Goal: Task Accomplishment & Management: Complete application form

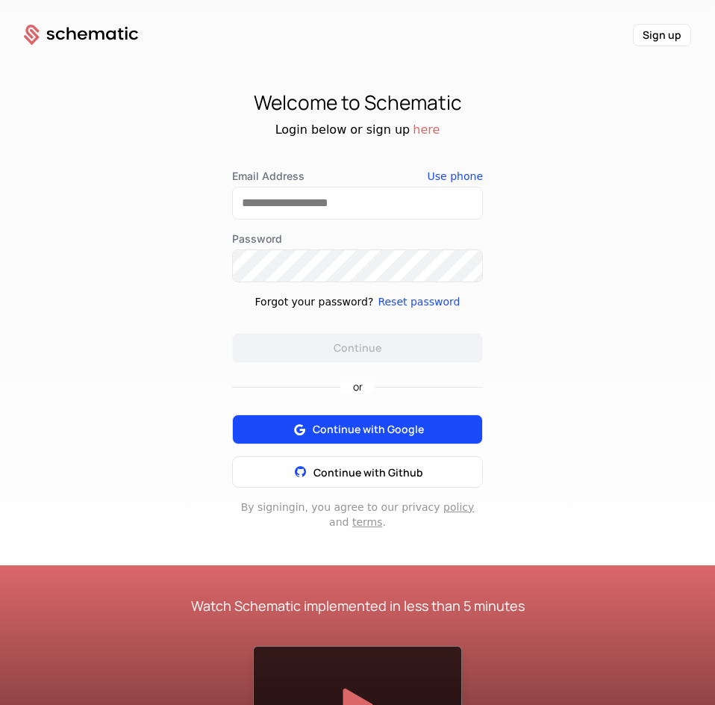
click at [352, 424] on span "Continue with Google" at bounding box center [368, 429] width 111 height 15
click at [336, 435] on span "Continue with Google" at bounding box center [368, 429] width 111 height 15
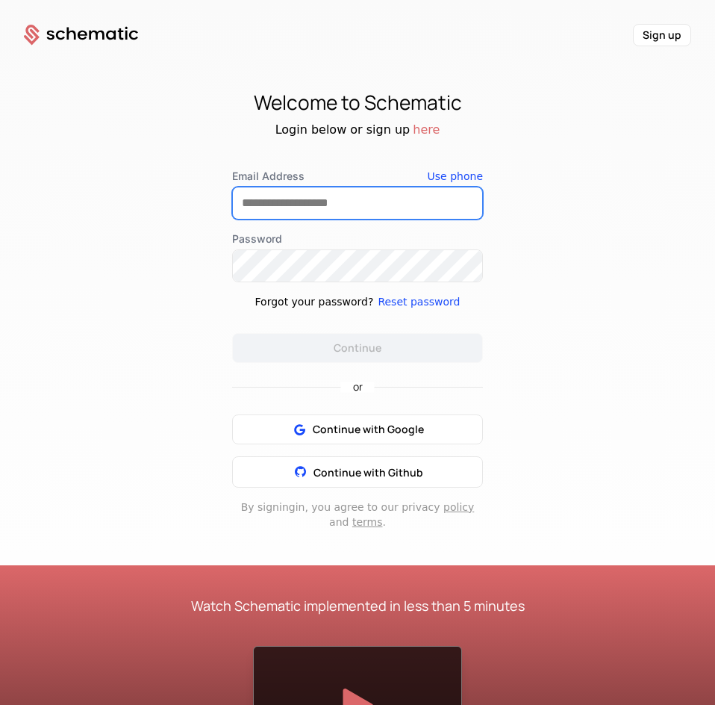
click at [309, 204] on input "Email Address" at bounding box center [357, 202] width 249 height 31
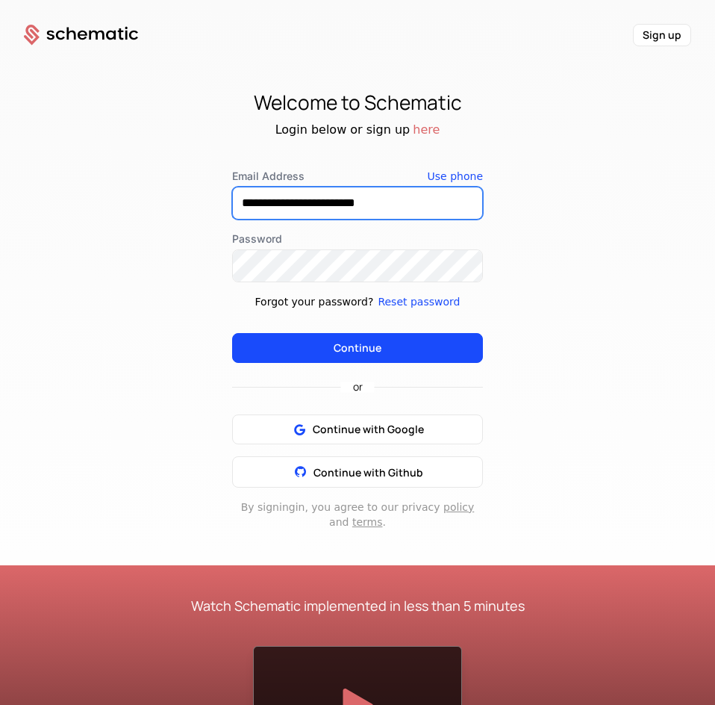
type input "**********"
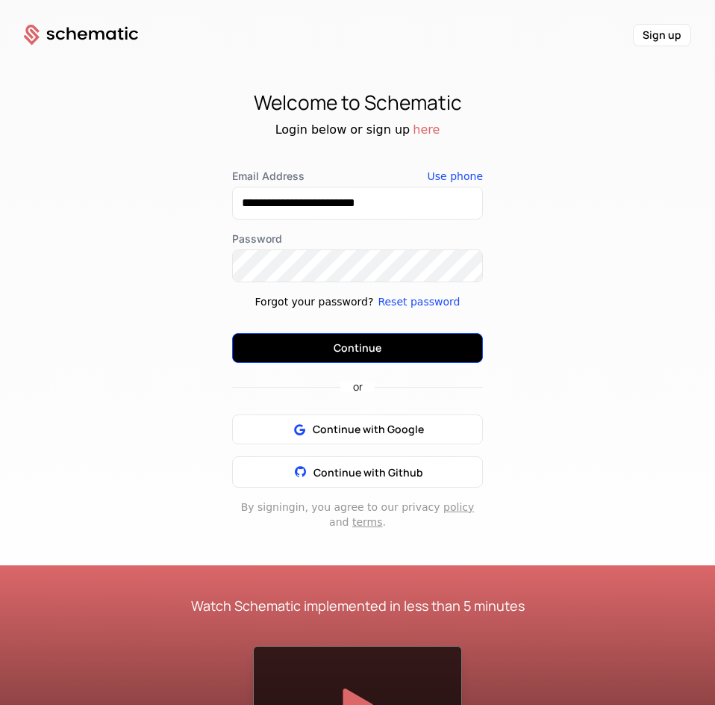
click at [339, 349] on button "Continue" at bounding box center [357, 348] width 251 height 30
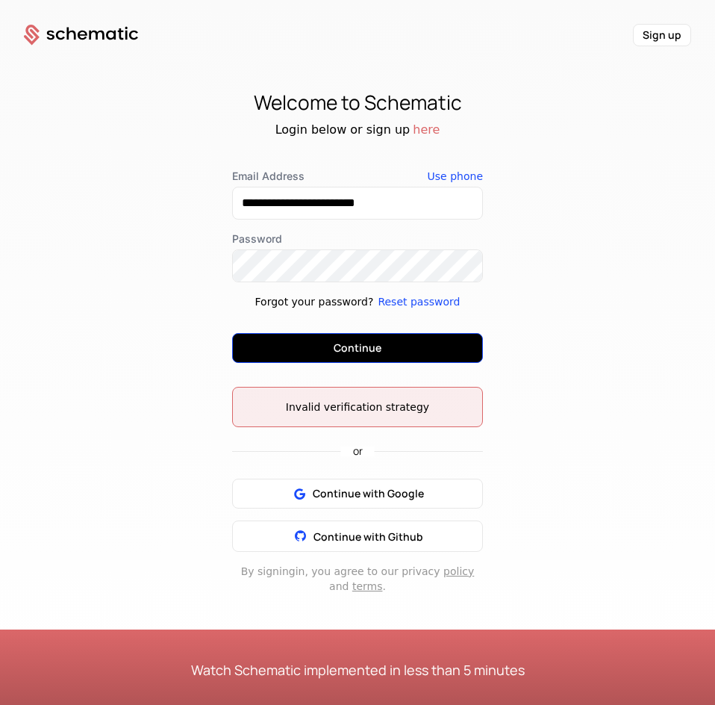
click at [357, 343] on button "Continue" at bounding box center [357, 348] width 251 height 30
click at [296, 339] on button "Continue" at bounding box center [357, 348] width 251 height 30
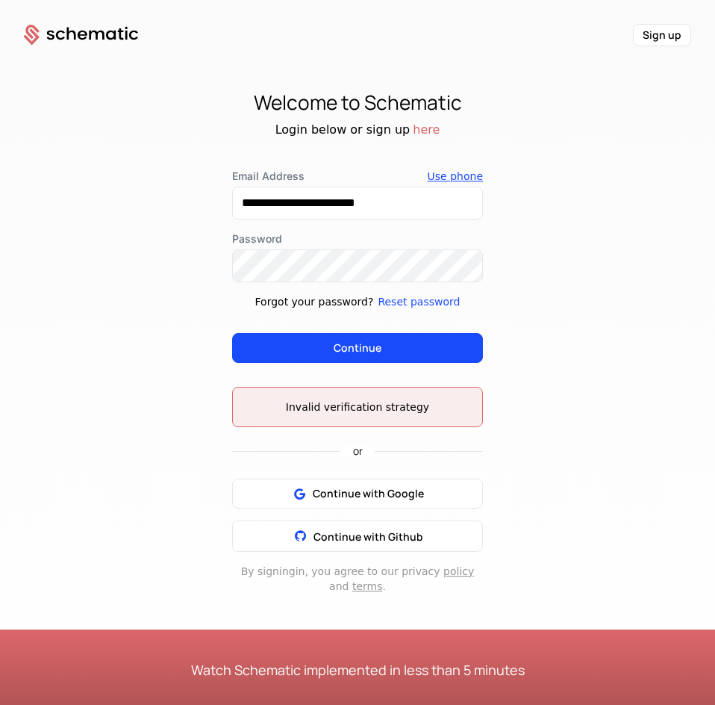
click at [466, 178] on button "Use phone" at bounding box center [455, 176] width 55 height 15
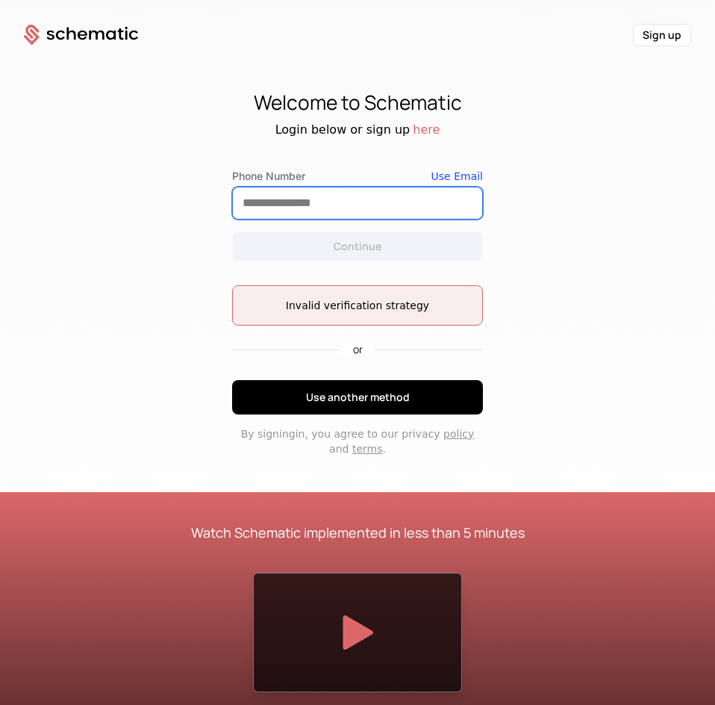
click at [378, 207] on input "Phone Number" at bounding box center [357, 202] width 249 height 31
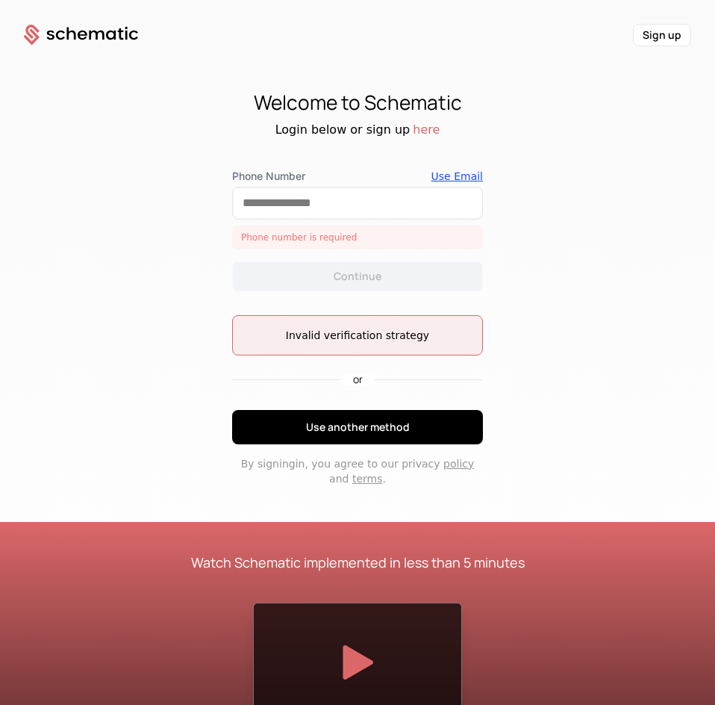
click at [455, 176] on div "Use Email" at bounding box center [458, 176] width 52 height 15
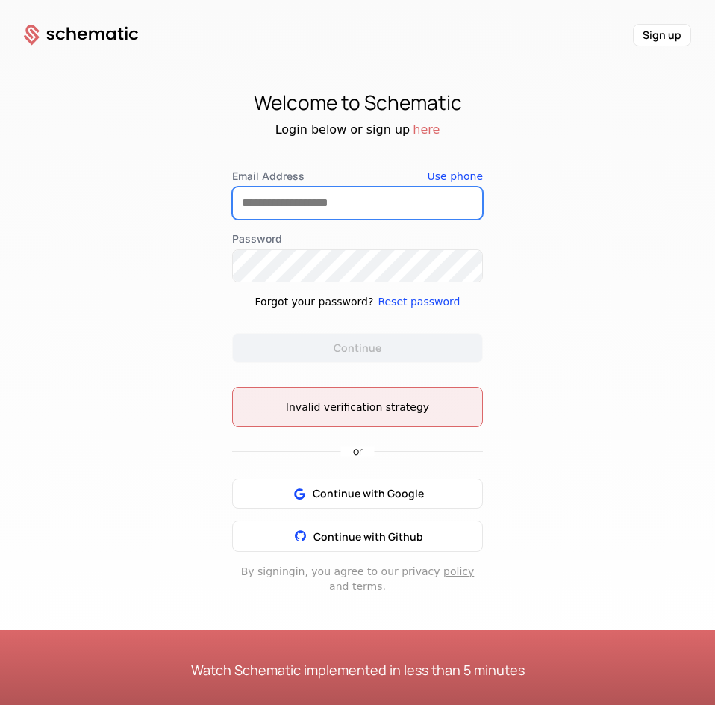
click at [370, 198] on input "Email Address" at bounding box center [357, 202] width 249 height 31
type input "**********"
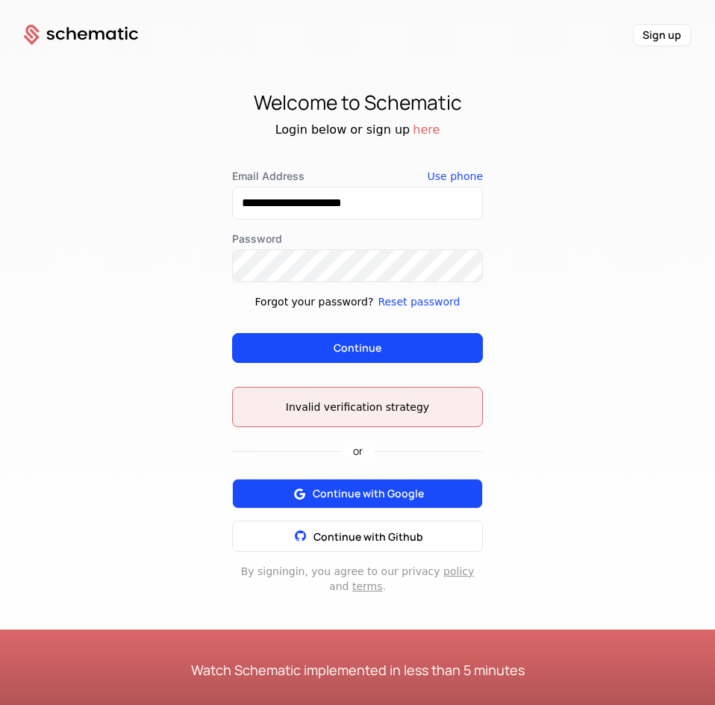
click at [338, 491] on span "Continue with Google" at bounding box center [368, 493] width 111 height 15
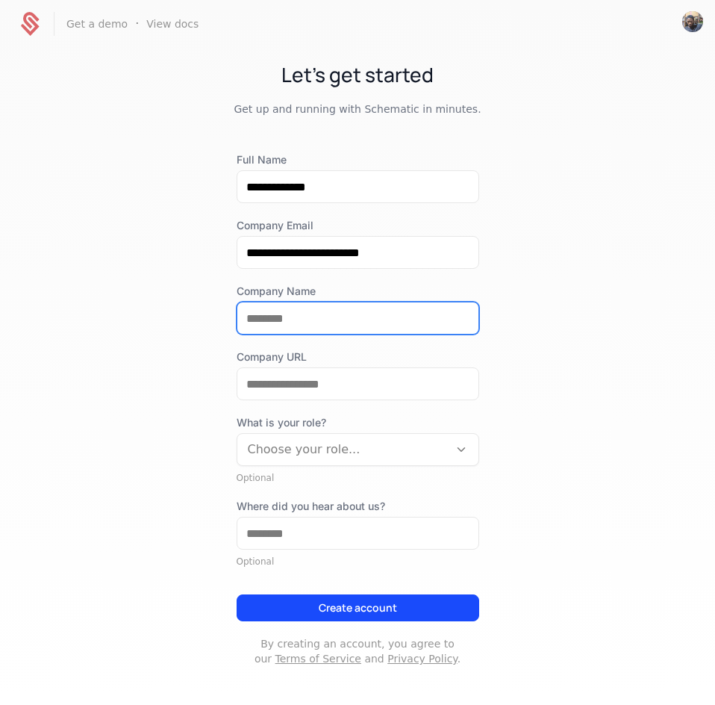
click at [301, 324] on input "Company Name" at bounding box center [357, 317] width 241 height 31
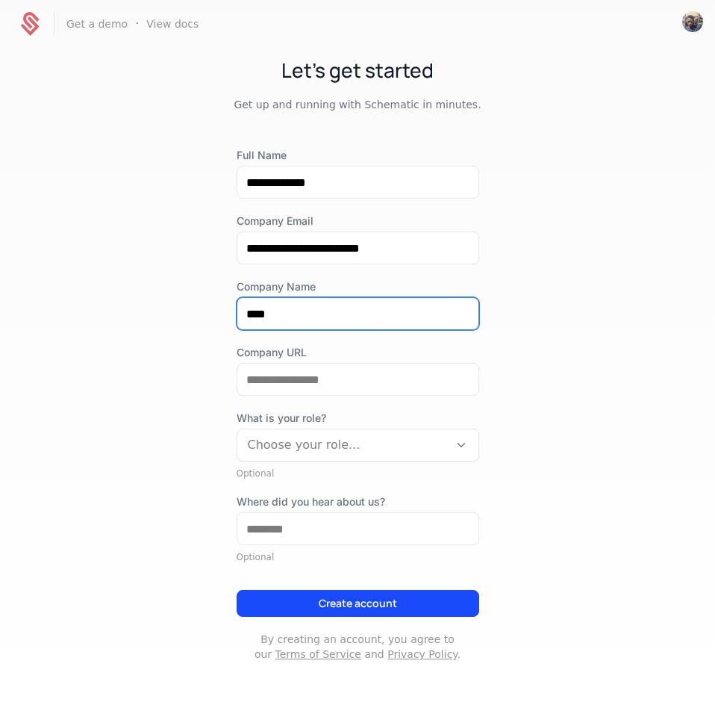
type input "****"
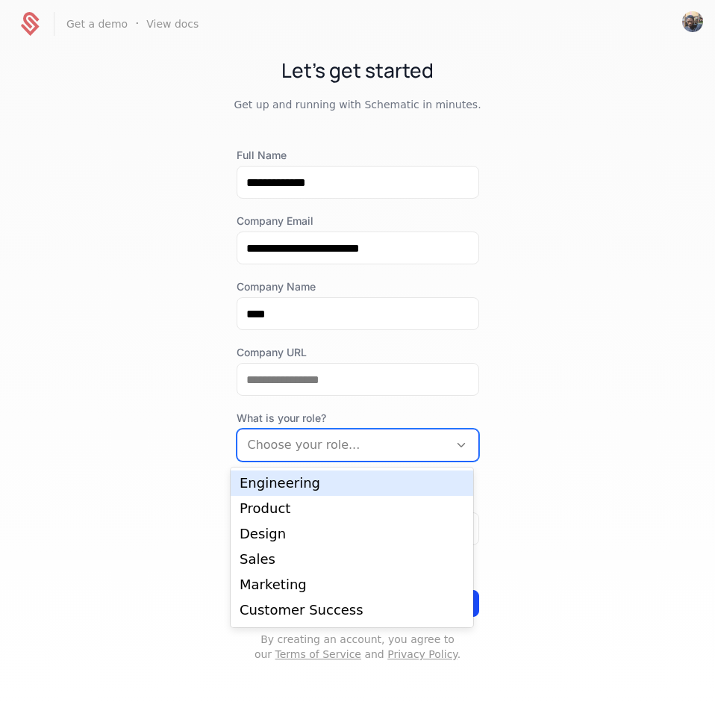
click at [432, 441] on div at bounding box center [343, 445] width 190 height 21
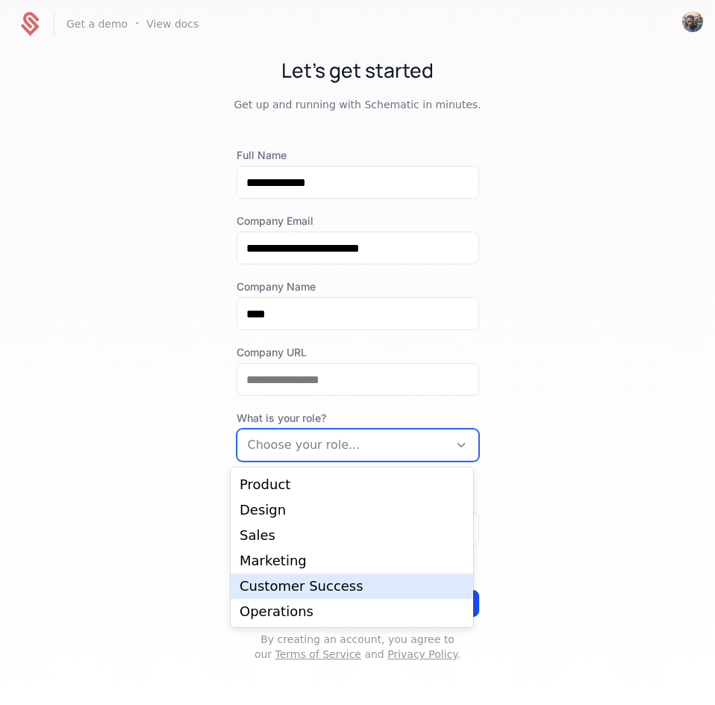
scroll to position [0, 0]
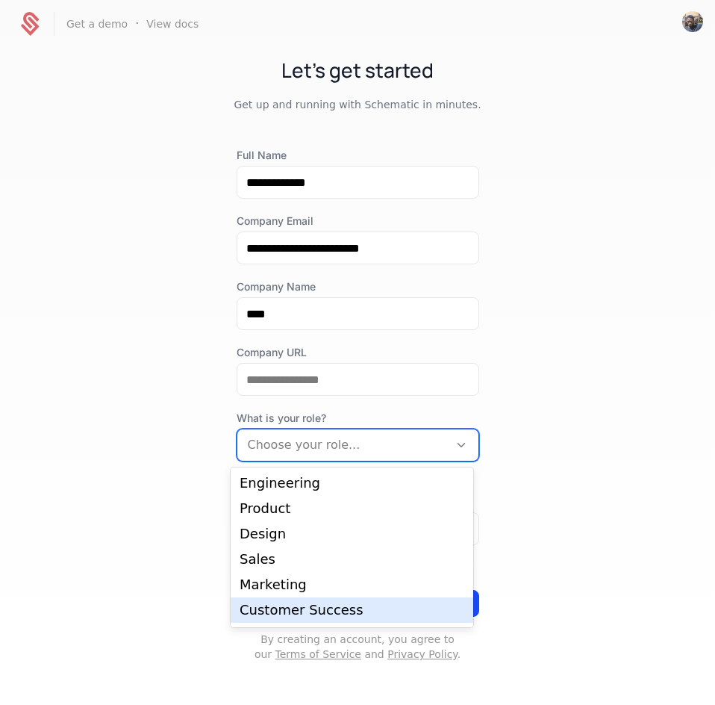
click at [295, 610] on div "Customer Success" at bounding box center [352, 609] width 225 height 13
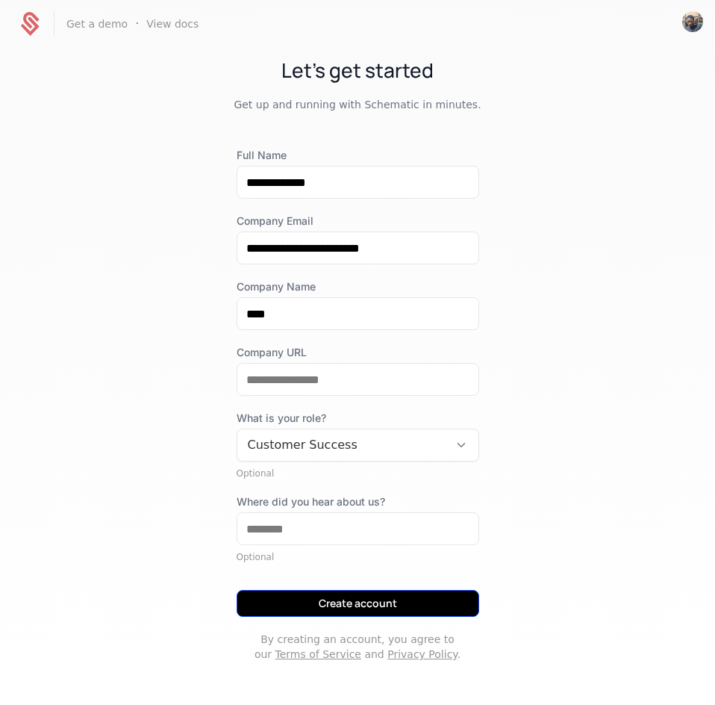
click at [348, 601] on button "Create account" at bounding box center [358, 603] width 243 height 27
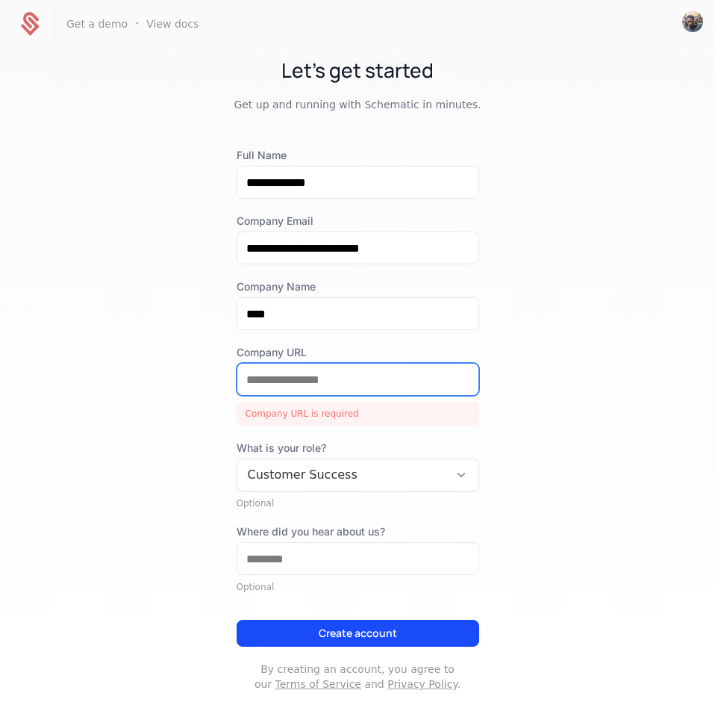
click at [319, 375] on input "Company URL" at bounding box center [357, 379] width 241 height 31
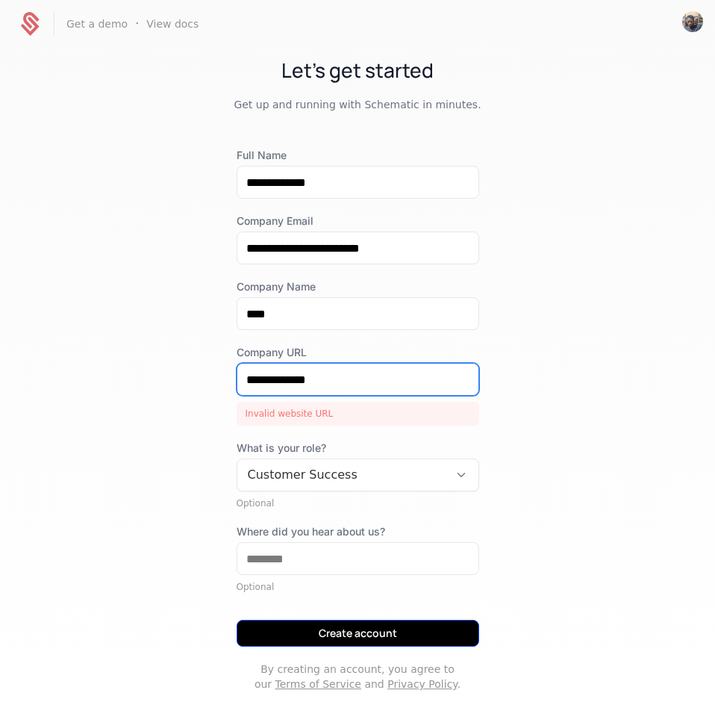
type input "**********"
click at [317, 632] on button "Create account" at bounding box center [358, 633] width 243 height 27
